Goal: Task Accomplishment & Management: Complete application form

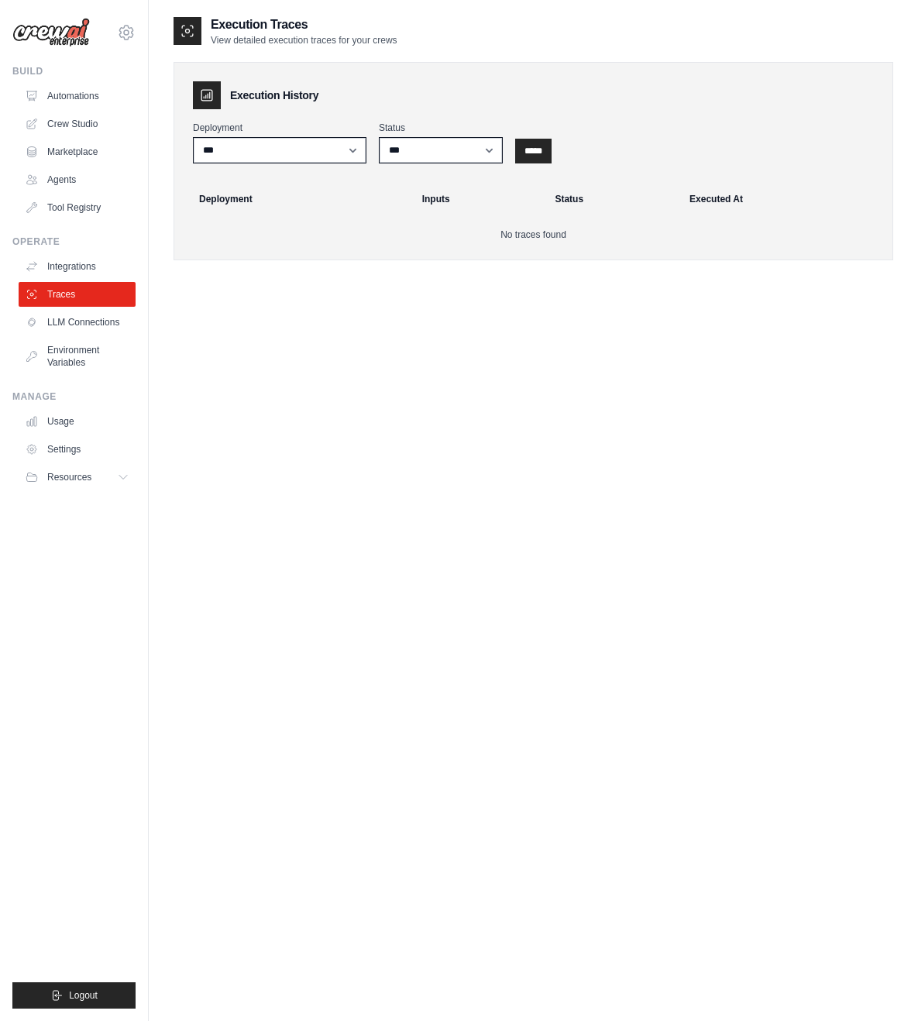
click at [371, 383] on div "Execution Traces View detailed execution traces for your crews Execution Histor…" at bounding box center [534, 525] width 720 height 1021
click at [593, 393] on div "Execution Traces View detailed execution traces for your crews Execution Histor…" at bounding box center [534, 525] width 720 height 1021
click at [349, 423] on div "Execution Traces View detailed execution traces for your crews Execution Histor…" at bounding box center [534, 525] width 720 height 1021
click at [373, 394] on div "Execution Traces View detailed execution traces for your crews Execution Histor…" at bounding box center [534, 525] width 720 height 1021
click at [101, 320] on link "LLM Connections" at bounding box center [78, 322] width 117 height 25
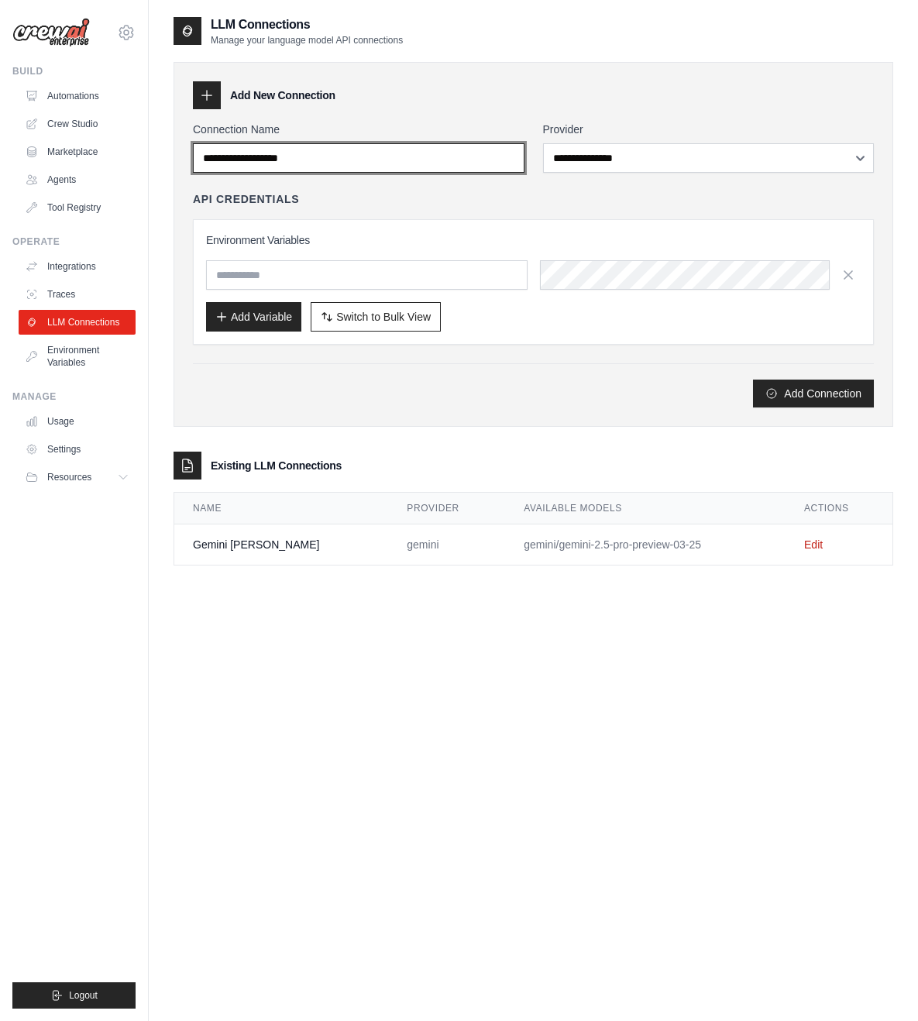
click at [438, 164] on input "Connection Name" at bounding box center [359, 157] width 332 height 29
click at [438, 157] on input "Connection Name" at bounding box center [359, 157] width 332 height 29
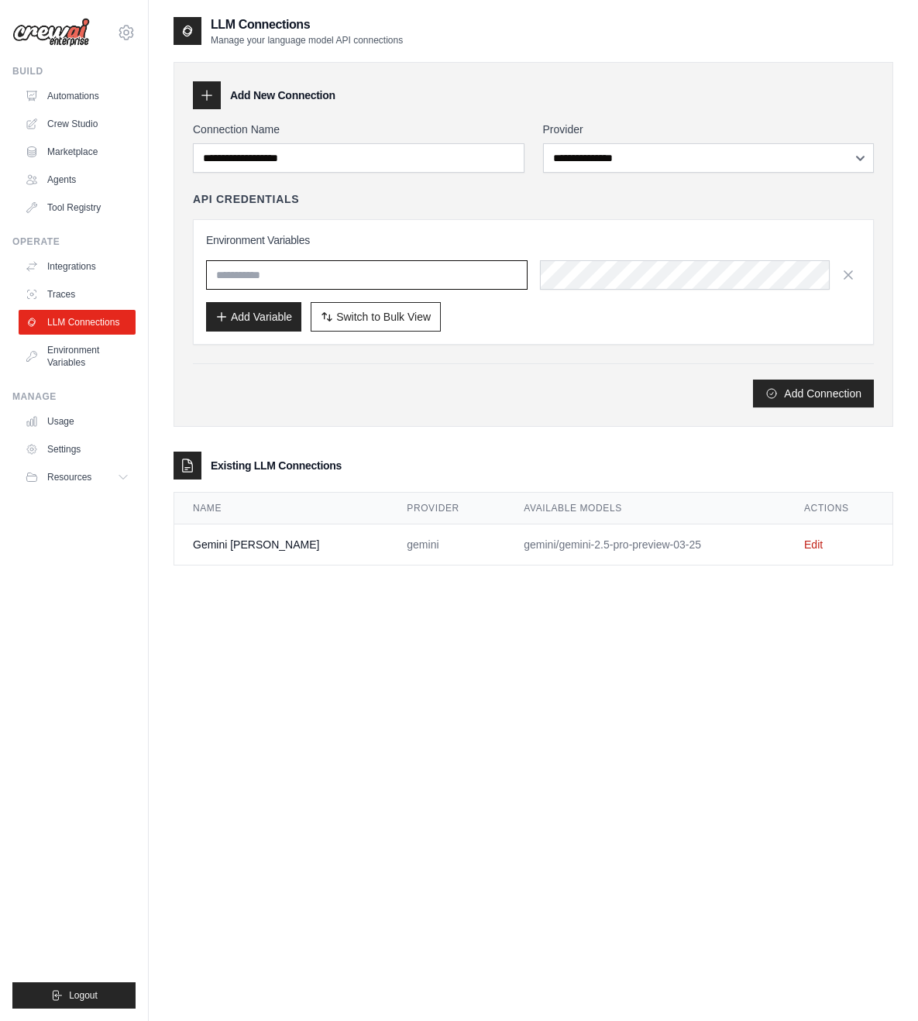
click at [391, 274] on input "text" at bounding box center [366, 274] width 321 height 29
click at [63, 180] on link "Agents" at bounding box center [78, 179] width 117 height 25
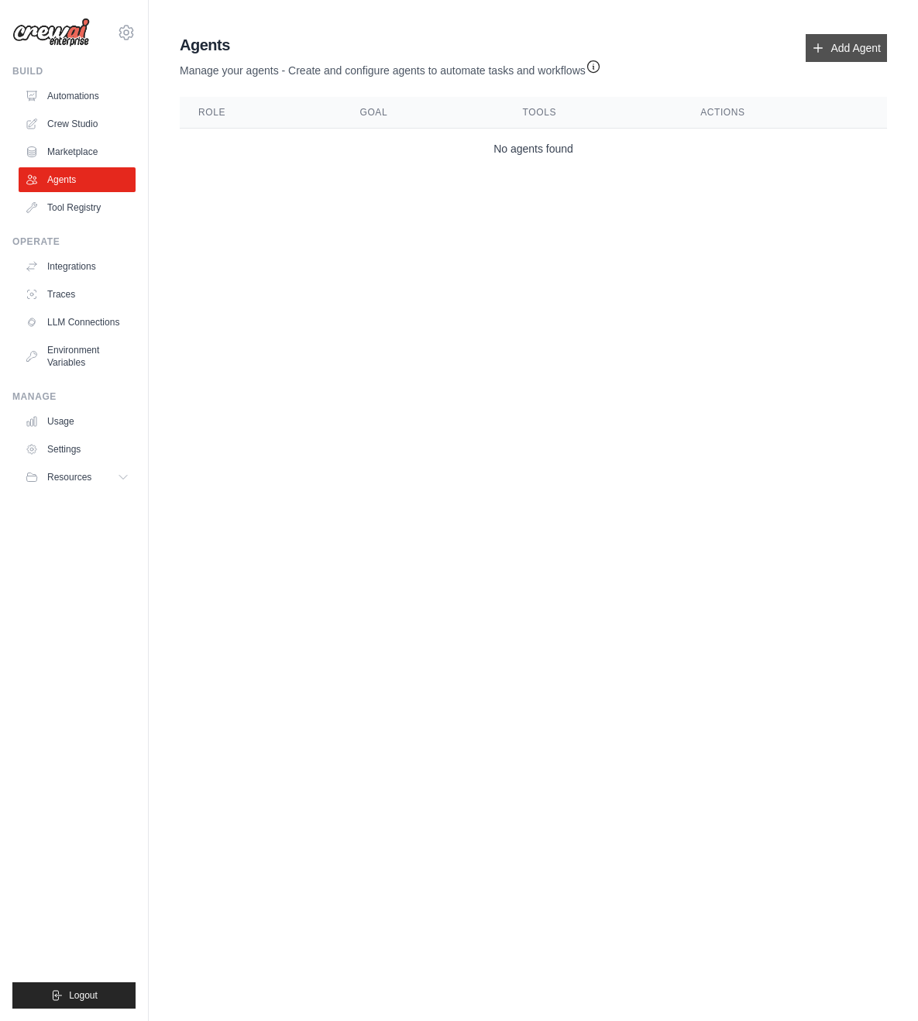
click at [842, 52] on link "Add Agent" at bounding box center [846, 48] width 81 height 28
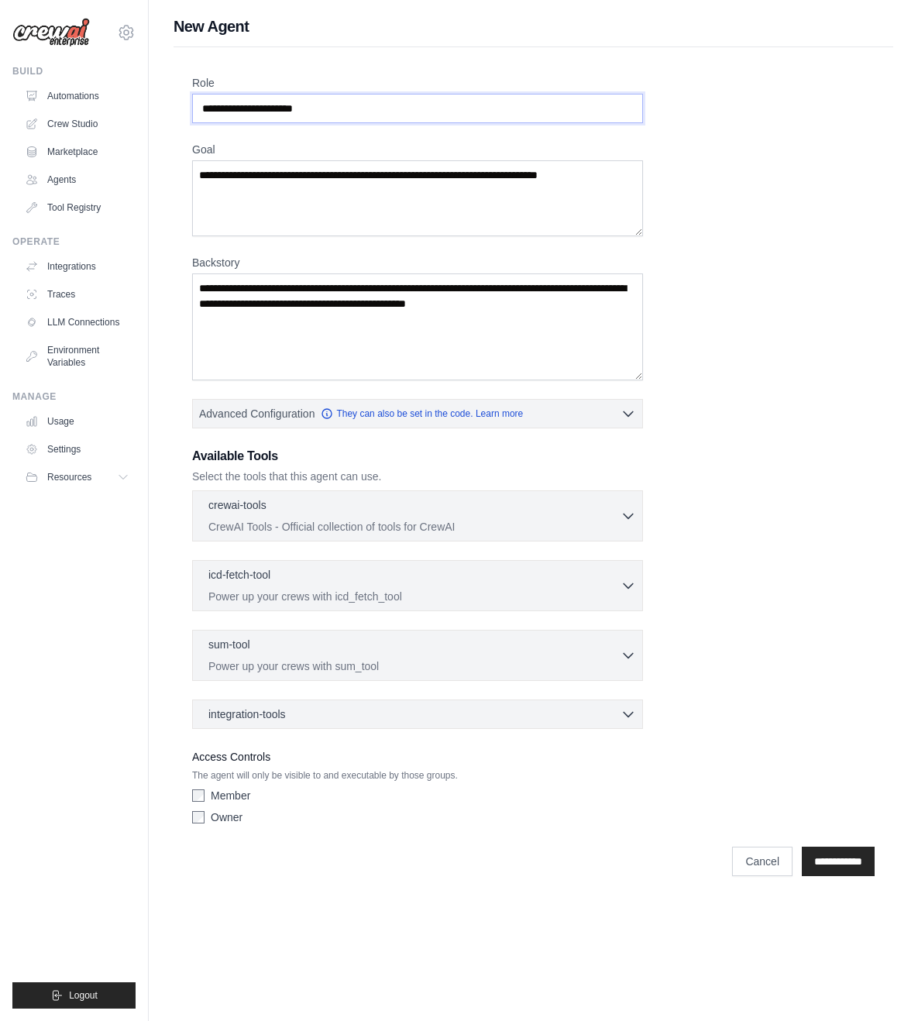
click at [335, 111] on input "Role" at bounding box center [417, 108] width 451 height 29
click at [336, 107] on input "Role" at bounding box center [417, 108] width 451 height 29
click at [250, 294] on textarea "Backstory" at bounding box center [417, 326] width 451 height 107
click at [252, 291] on textarea "Backstory" at bounding box center [417, 326] width 451 height 107
click at [292, 182] on textarea "Goal" at bounding box center [417, 198] width 451 height 76
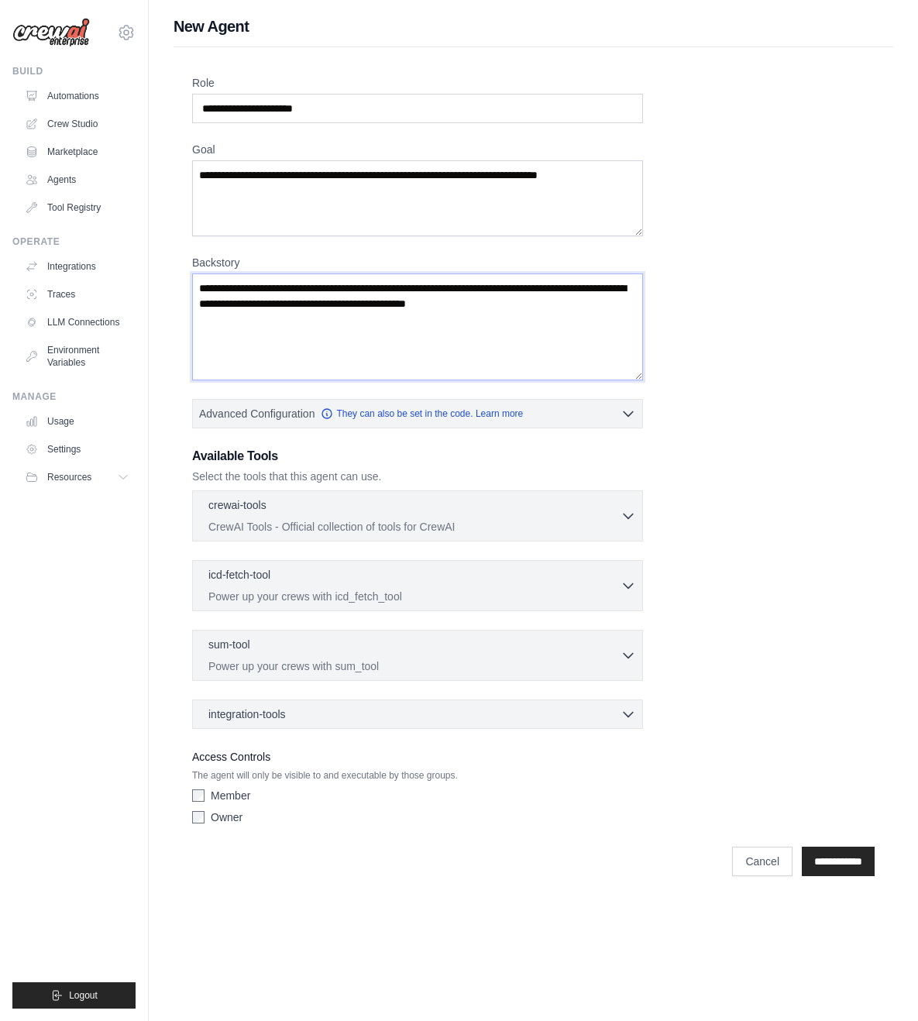
drag, startPoint x: 215, startPoint y: 294, endPoint x: 537, endPoint y: 338, distance: 325.3
click at [537, 338] on textarea "Backstory" at bounding box center [417, 326] width 451 height 107
click at [605, 310] on textarea "Backstory" at bounding box center [417, 326] width 451 height 107
click at [417, 211] on textarea "Goal" at bounding box center [417, 198] width 451 height 76
click at [772, 473] on div "Role Goal [GEOGRAPHIC_DATA] Advanced Configuration They can also be set in the …" at bounding box center [533, 453] width 682 height 756
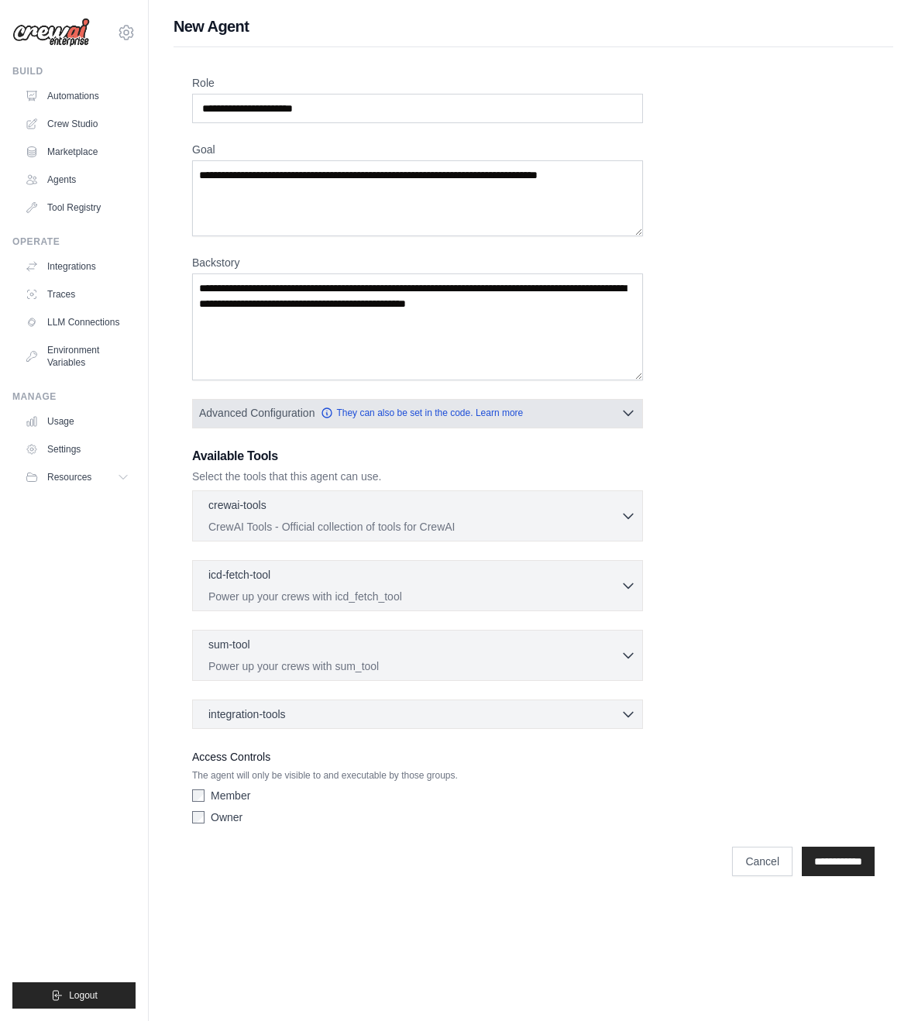
click at [631, 410] on icon "button" at bounding box center [627, 412] width 15 height 15
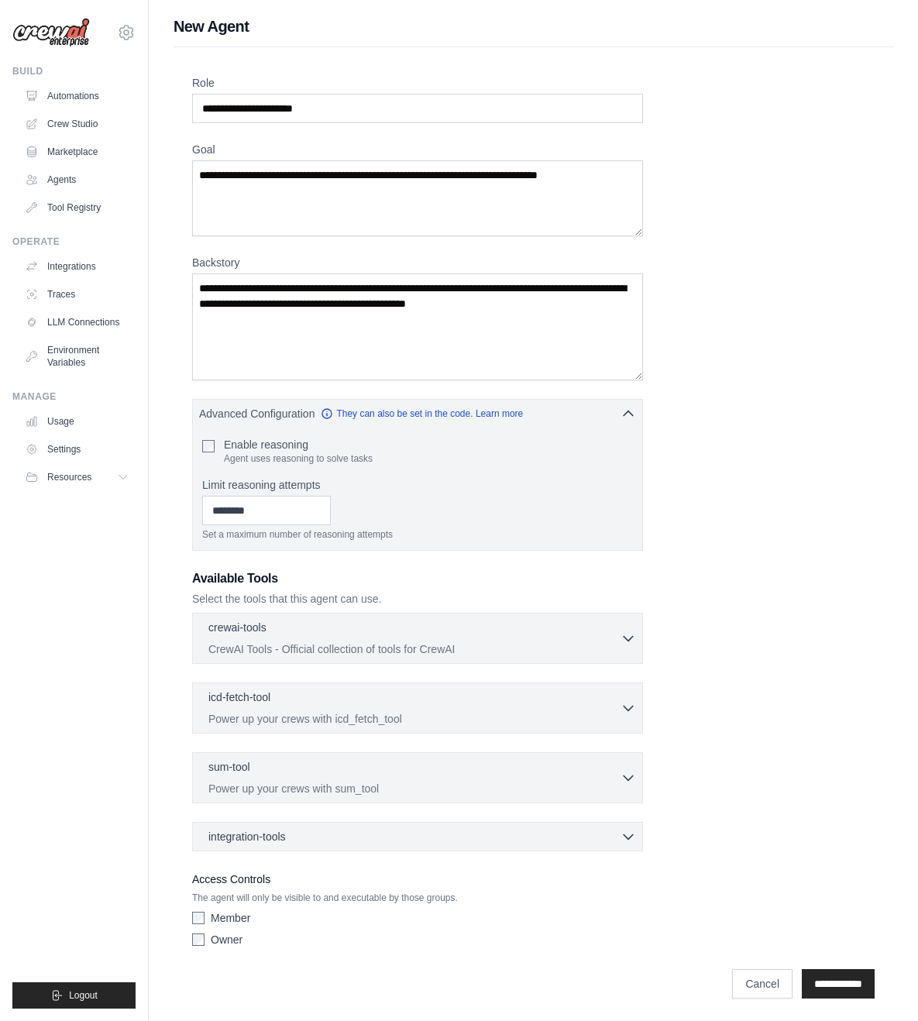
scroll to position [2, 0]
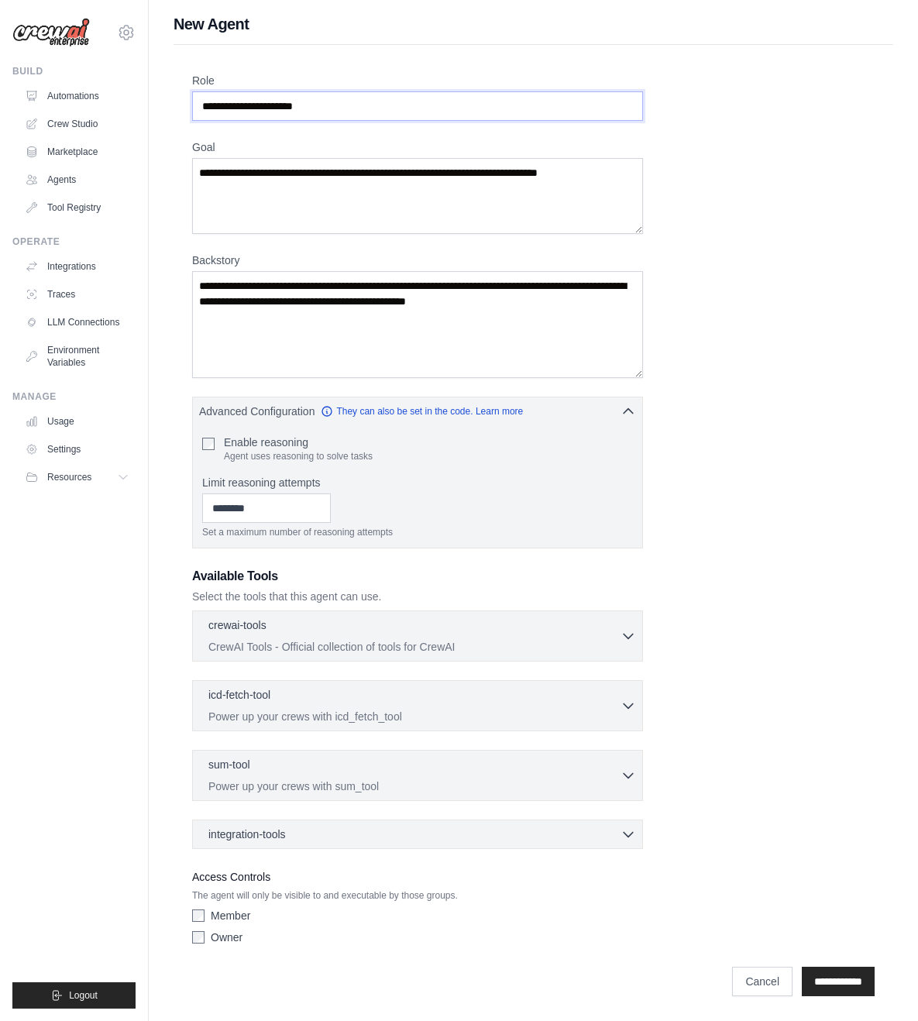
drag, startPoint x: 204, startPoint y: 106, endPoint x: 358, endPoint y: 117, distance: 153.8
click at [358, 117] on input "Role" at bounding box center [417, 105] width 451 height 29
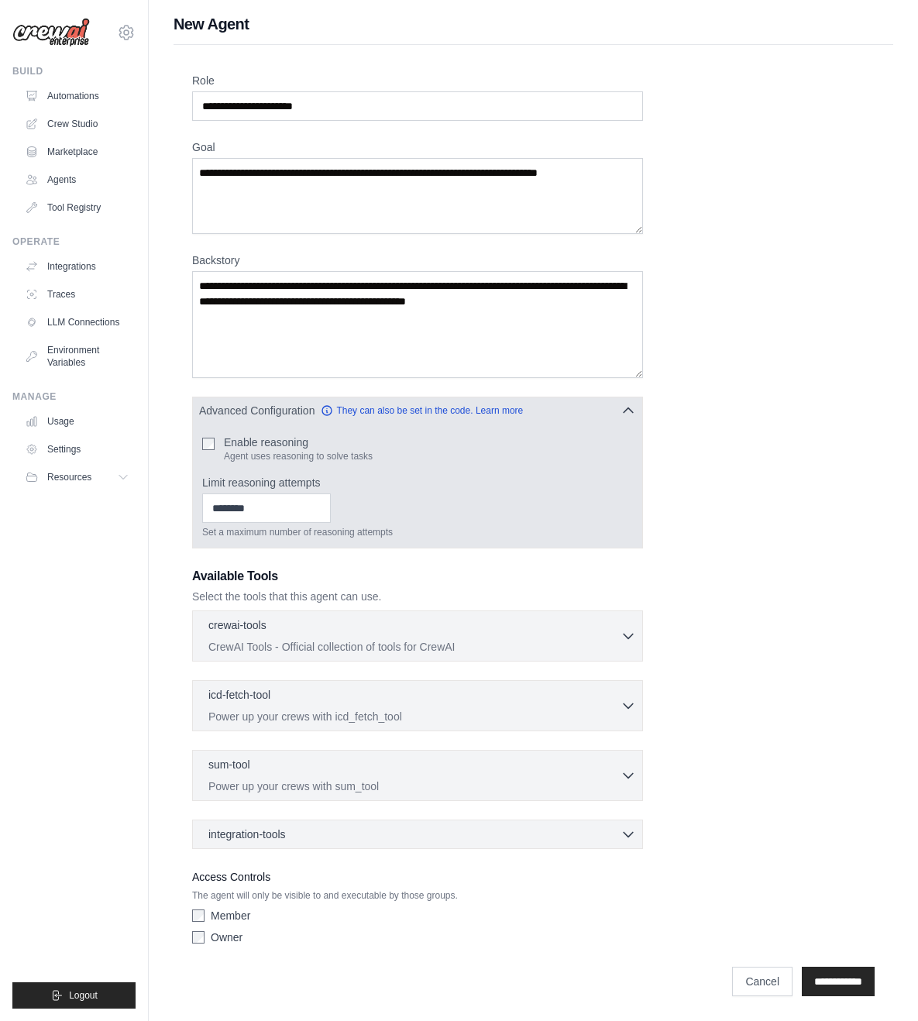
click at [631, 410] on icon "button" at bounding box center [628, 410] width 9 height 5
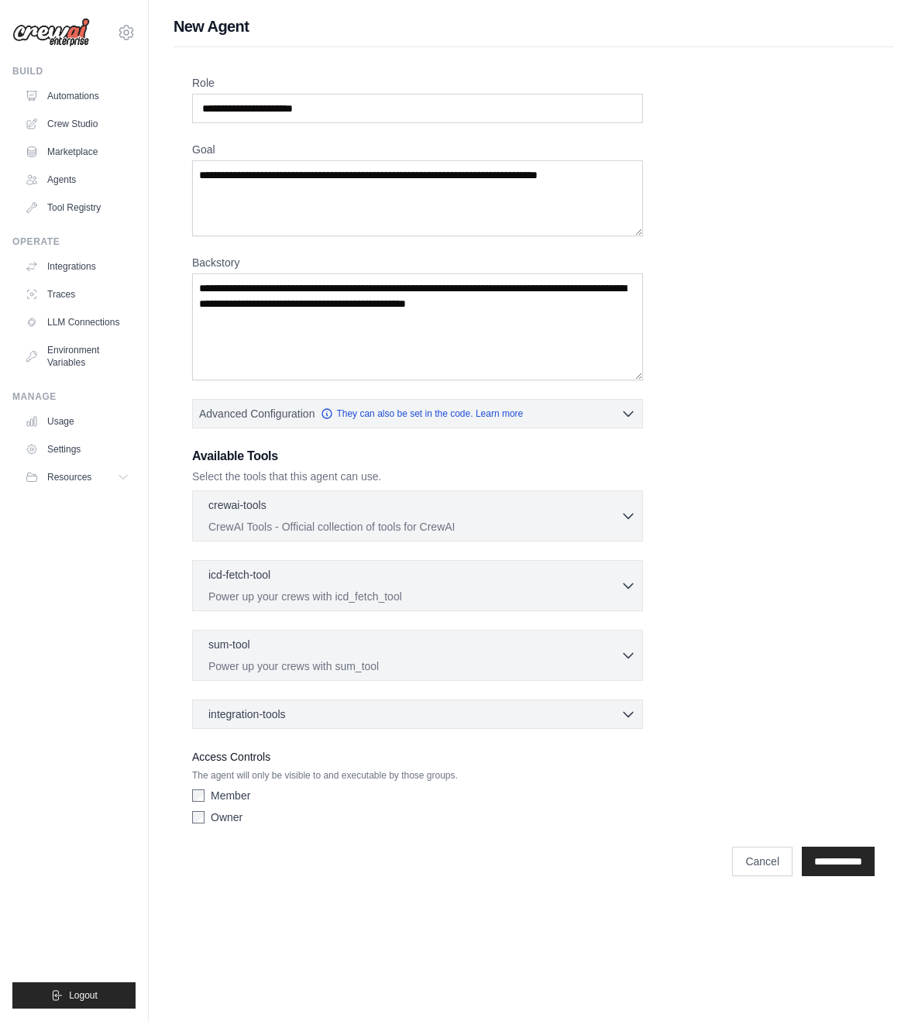
click at [690, 456] on div "Role Goal [GEOGRAPHIC_DATA] Advanced Configuration They can also be set in the …" at bounding box center [533, 453] width 682 height 756
click at [737, 228] on div "Role Goal [GEOGRAPHIC_DATA] Advanced Configuration They can also be set in the …" at bounding box center [533, 453] width 682 height 756
click at [77, 150] on link "Marketplace" at bounding box center [78, 151] width 117 height 25
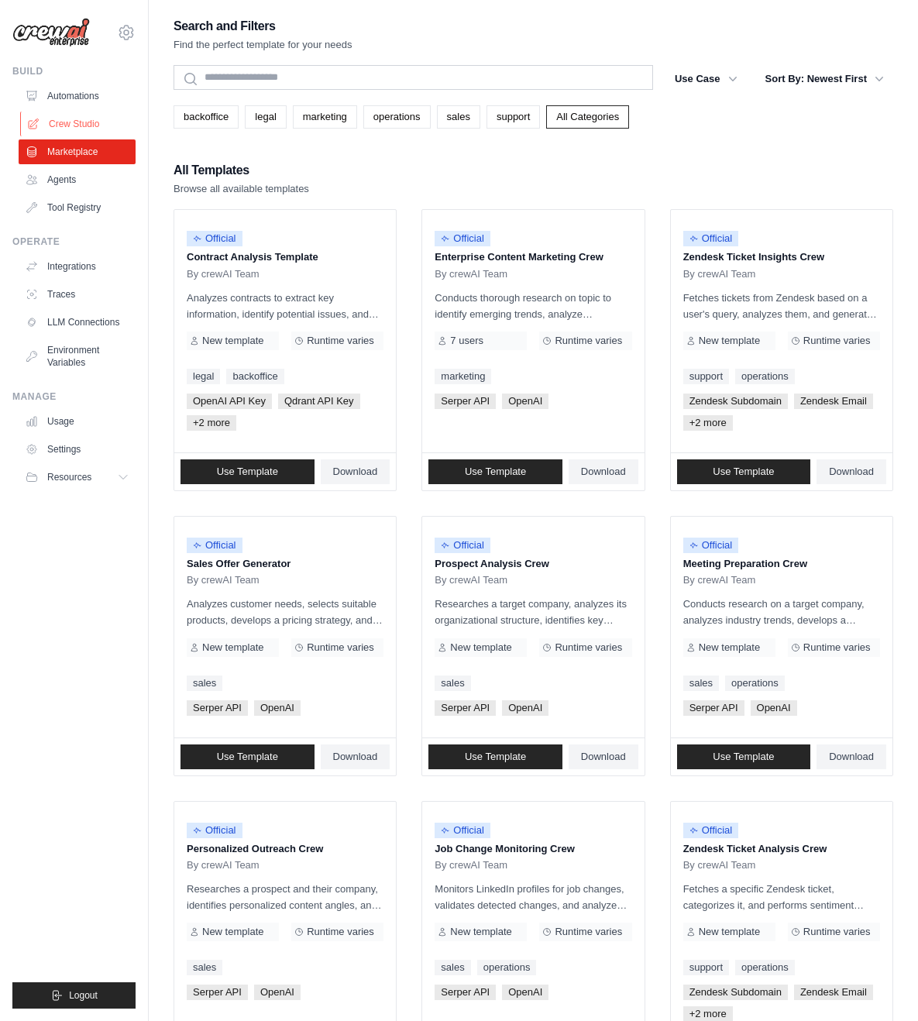
click at [77, 126] on link "Crew Studio" at bounding box center [78, 124] width 117 height 25
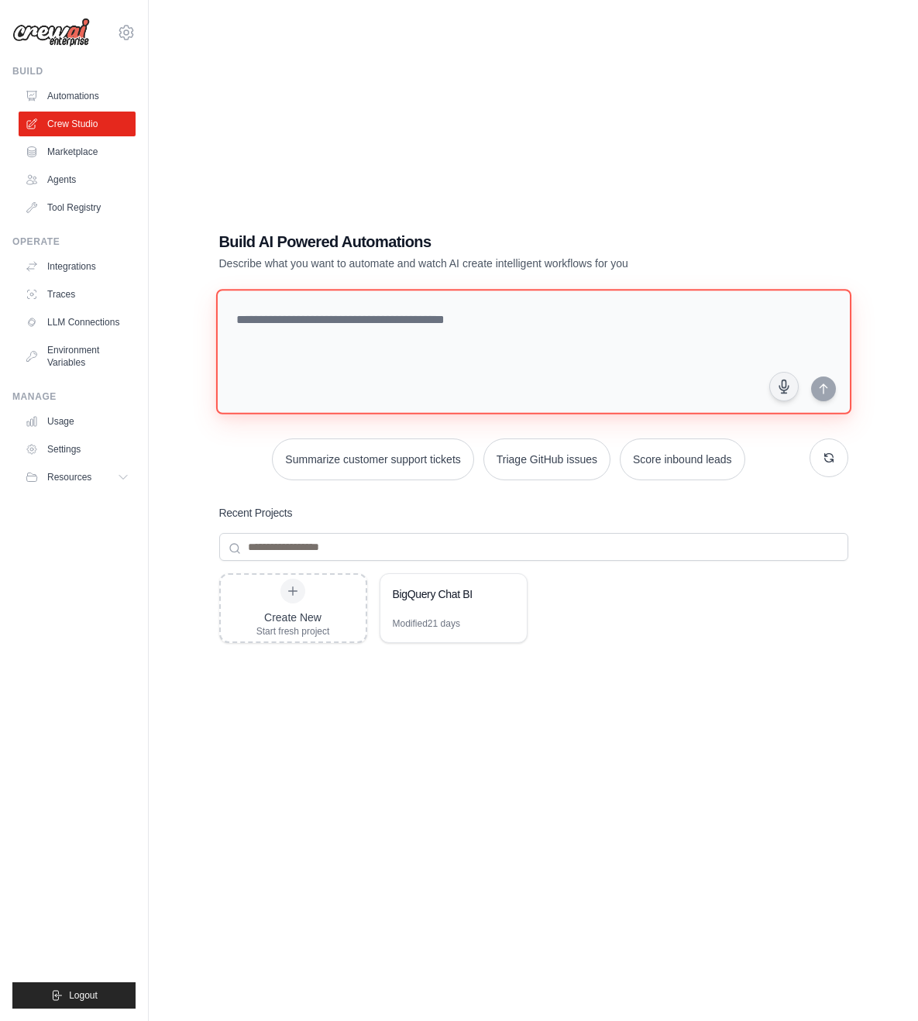
click at [422, 335] on textarea at bounding box center [532, 351] width 635 height 125
click at [352, 189] on div "Build AI Powered Automations Describe what you want to automate and watch AI cr…" at bounding box center [534, 525] width 720 height 1021
click at [647, 199] on div "Build AI Powered Automations Describe what you want to automate and watch AI cr…" at bounding box center [534, 525] width 720 height 1021
click at [67, 271] on link "Integrations" at bounding box center [78, 266] width 117 height 25
click at [67, 297] on link "Traces" at bounding box center [78, 294] width 117 height 25
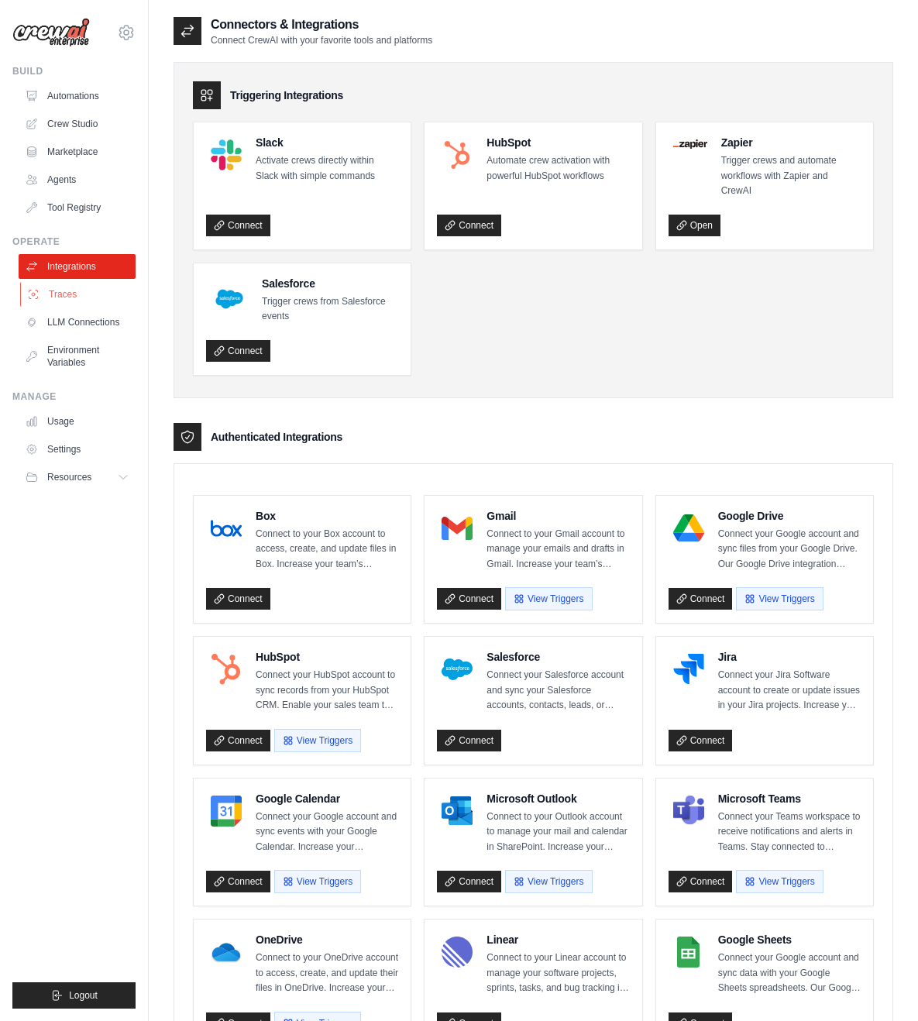
click at [67, 294] on link "Traces" at bounding box center [78, 294] width 117 height 25
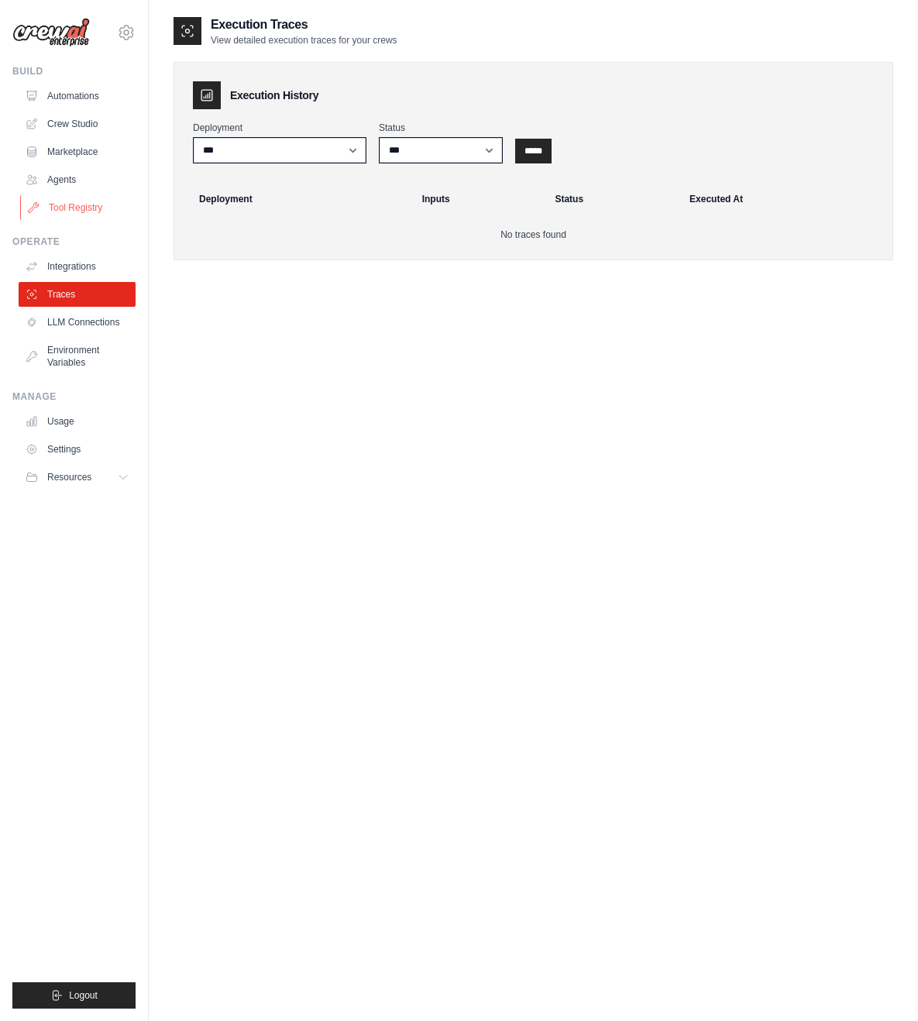
click at [70, 202] on link "Tool Registry" at bounding box center [78, 207] width 117 height 25
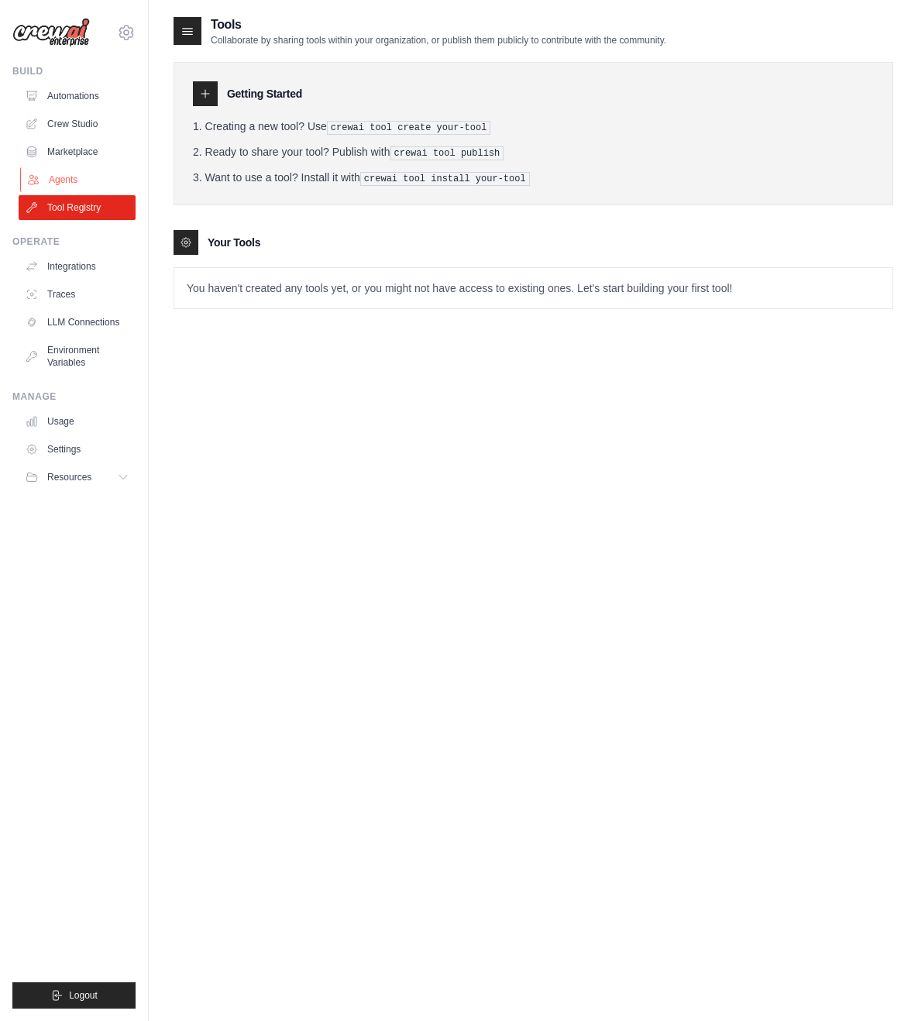
click at [58, 180] on link "Agents" at bounding box center [78, 179] width 117 height 25
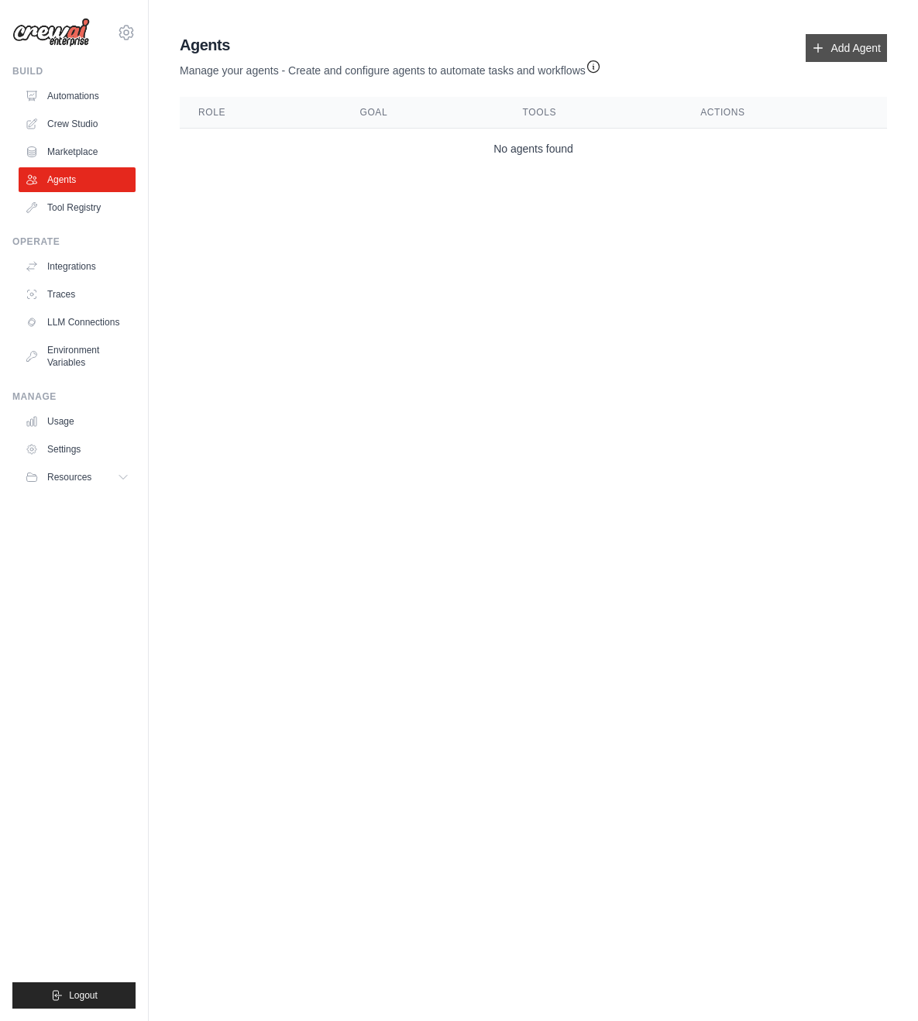
click at [849, 54] on link "Add Agent" at bounding box center [846, 48] width 81 height 28
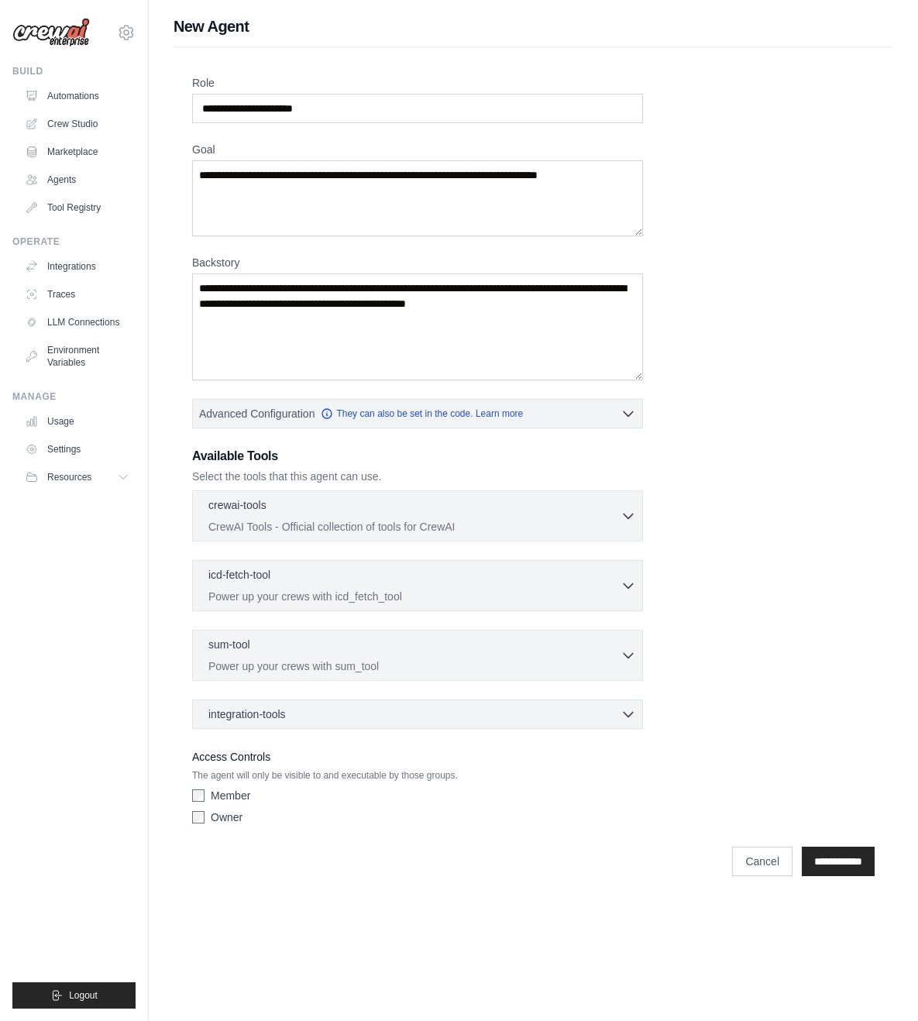
click at [720, 541] on div "Role Goal [GEOGRAPHIC_DATA] Advanced Configuration They can also be set in the …" at bounding box center [533, 453] width 682 height 756
click at [716, 562] on div "Role Goal [GEOGRAPHIC_DATA] Advanced Configuration They can also be set in the …" at bounding box center [533, 453] width 682 height 756
click at [450, 187] on textarea "Goal" at bounding box center [417, 198] width 451 height 76
click at [61, 294] on link "Traces" at bounding box center [78, 294] width 117 height 25
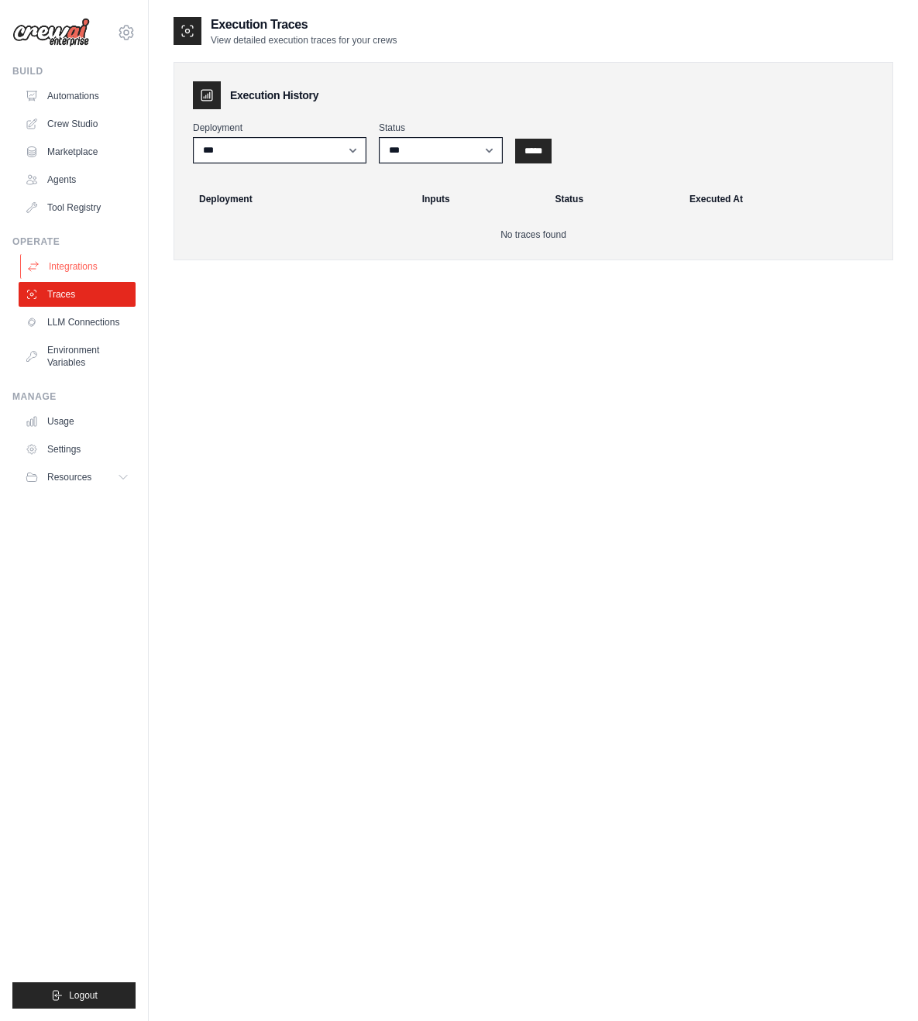
click at [77, 270] on link "Integrations" at bounding box center [78, 266] width 117 height 25
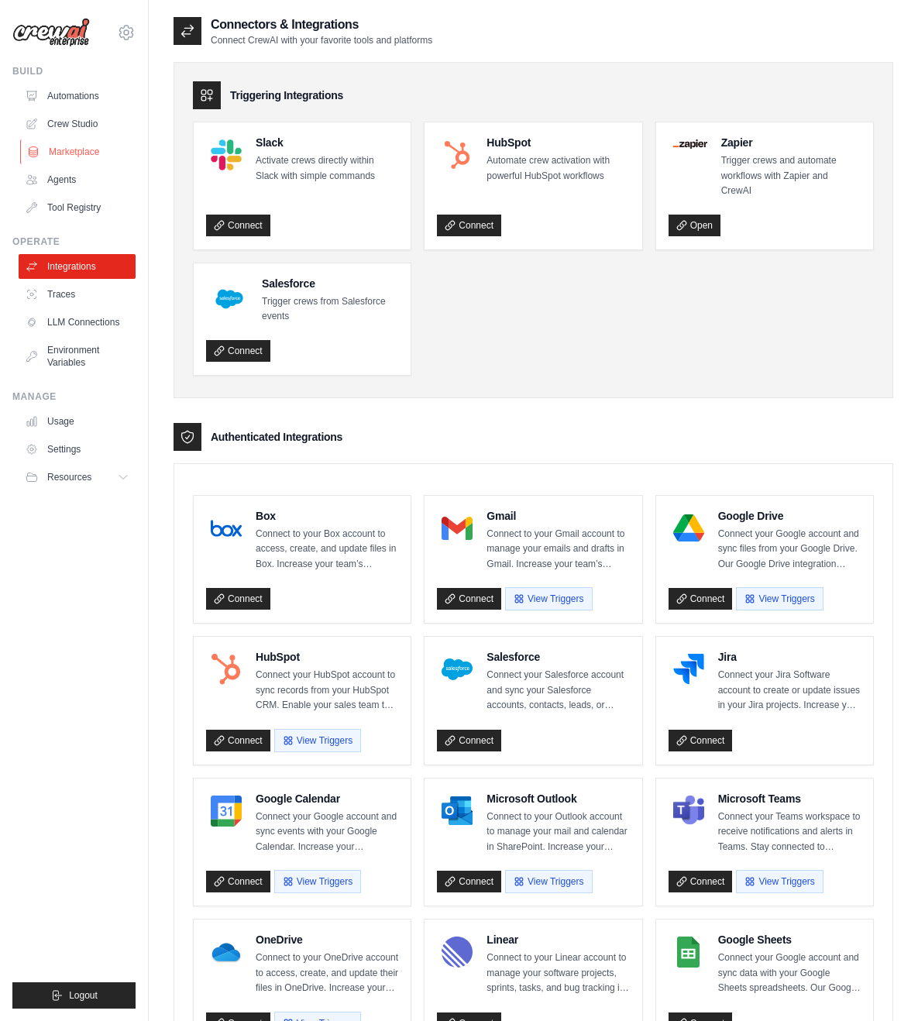
click at [79, 153] on link "Marketplace" at bounding box center [78, 151] width 117 height 25
click at [582, 337] on ul "Slack Activate crews directly within Slack with simple commands Connect HubSpot…" at bounding box center [533, 249] width 681 height 254
click at [75, 179] on link "Agents" at bounding box center [78, 179] width 117 height 25
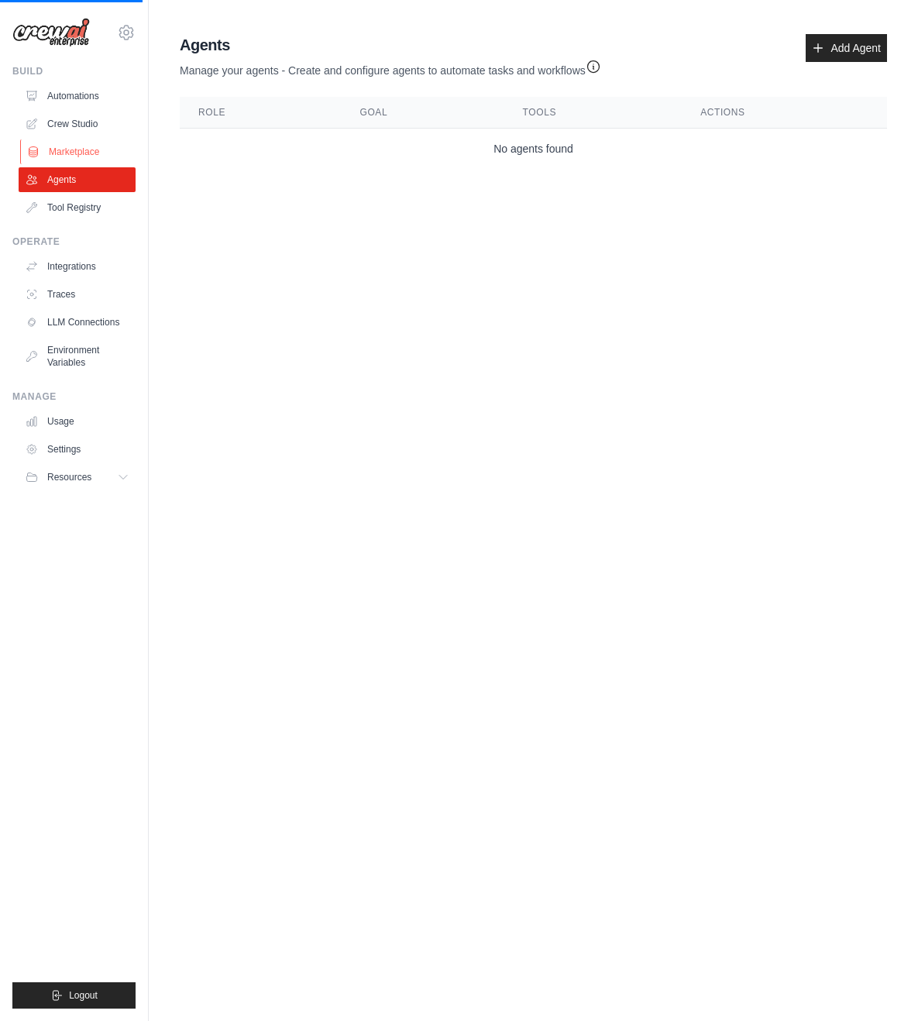
click at [83, 153] on link "Marketplace" at bounding box center [78, 151] width 117 height 25
click at [840, 47] on link "Add Agent" at bounding box center [846, 48] width 81 height 28
